Goal: Navigation & Orientation: Go to known website

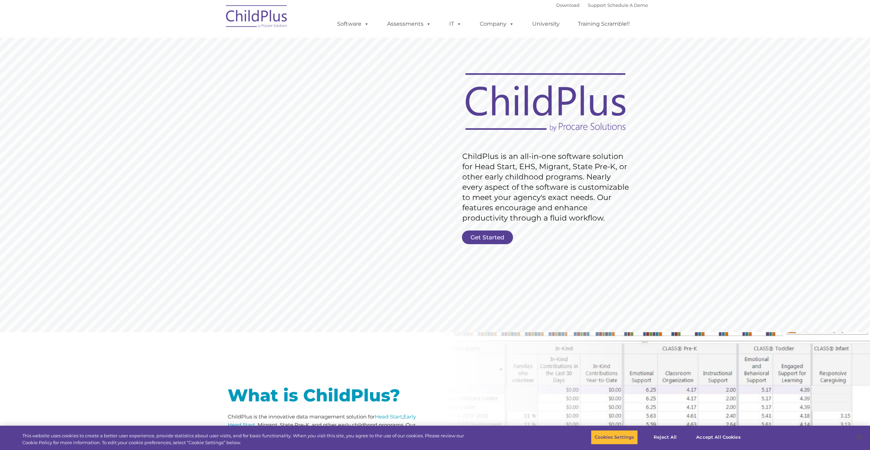
click at [268, 19] on img at bounding box center [256, 17] width 69 height 34
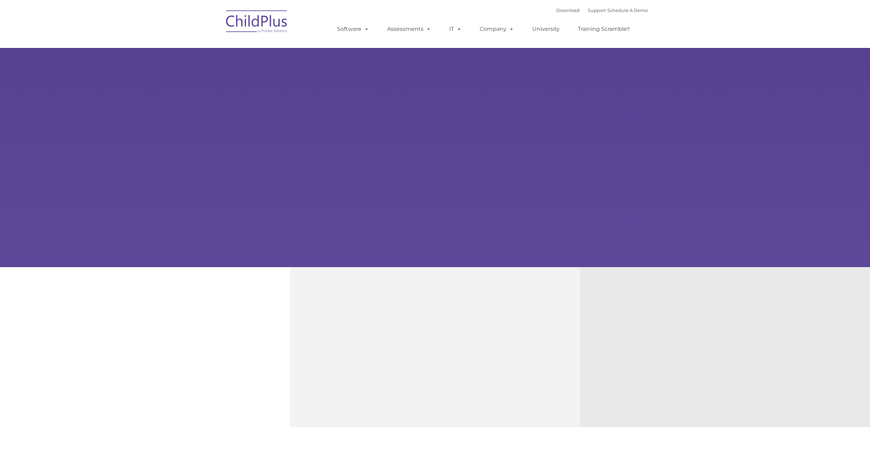
type input ""
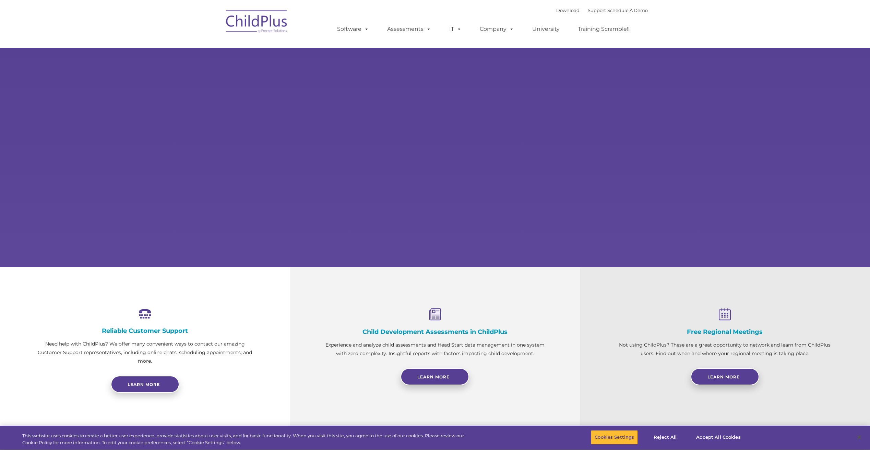
select select "MEDIUM"
